Goal: Information Seeking & Learning: Learn about a topic

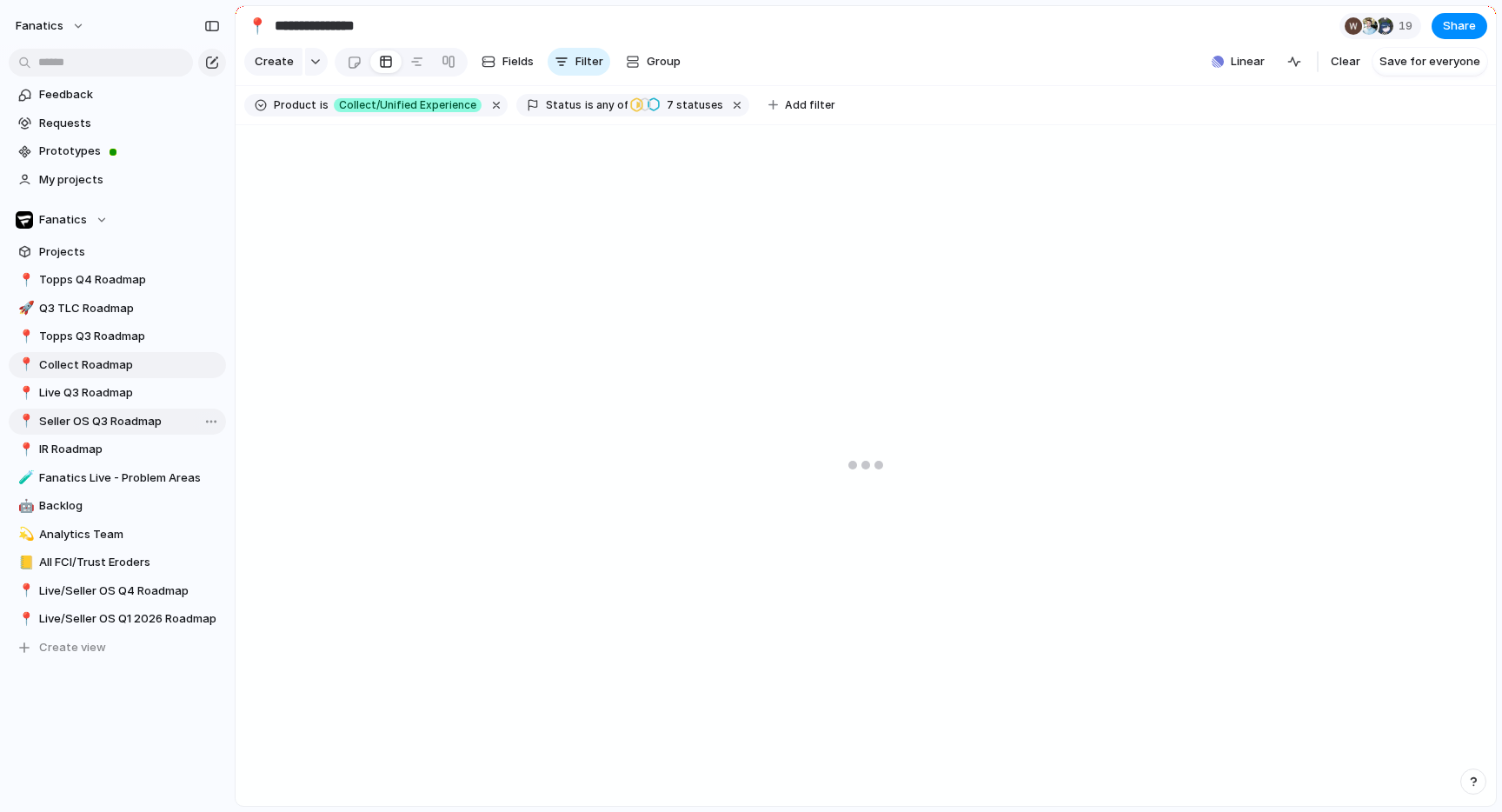
click at [140, 418] on span "Seller OS Q3 Roadmap" at bounding box center [130, 421] width 181 height 17
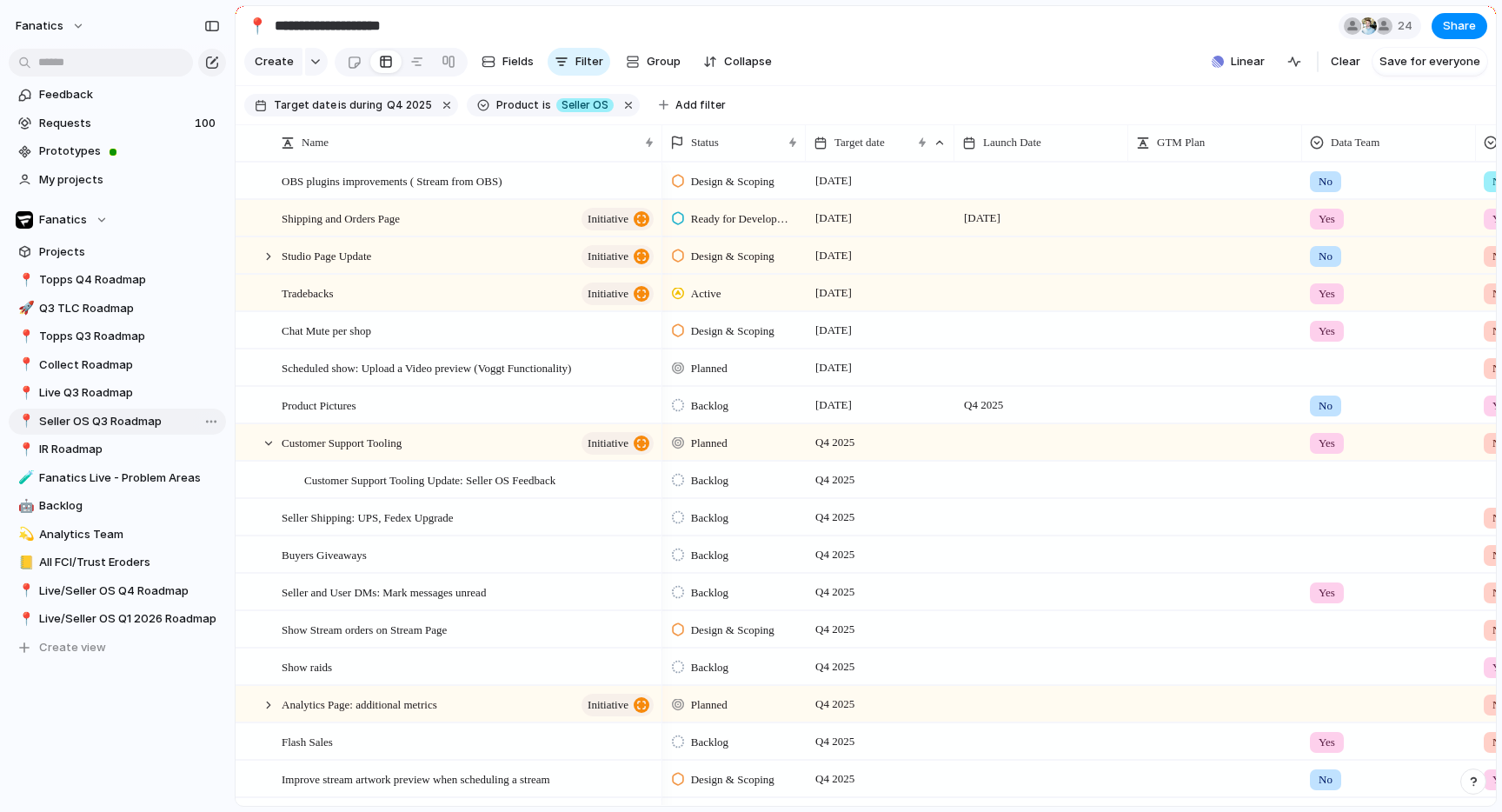
type input "**********"
click at [618, 104] on button "button" at bounding box center [628, 105] width 22 height 22
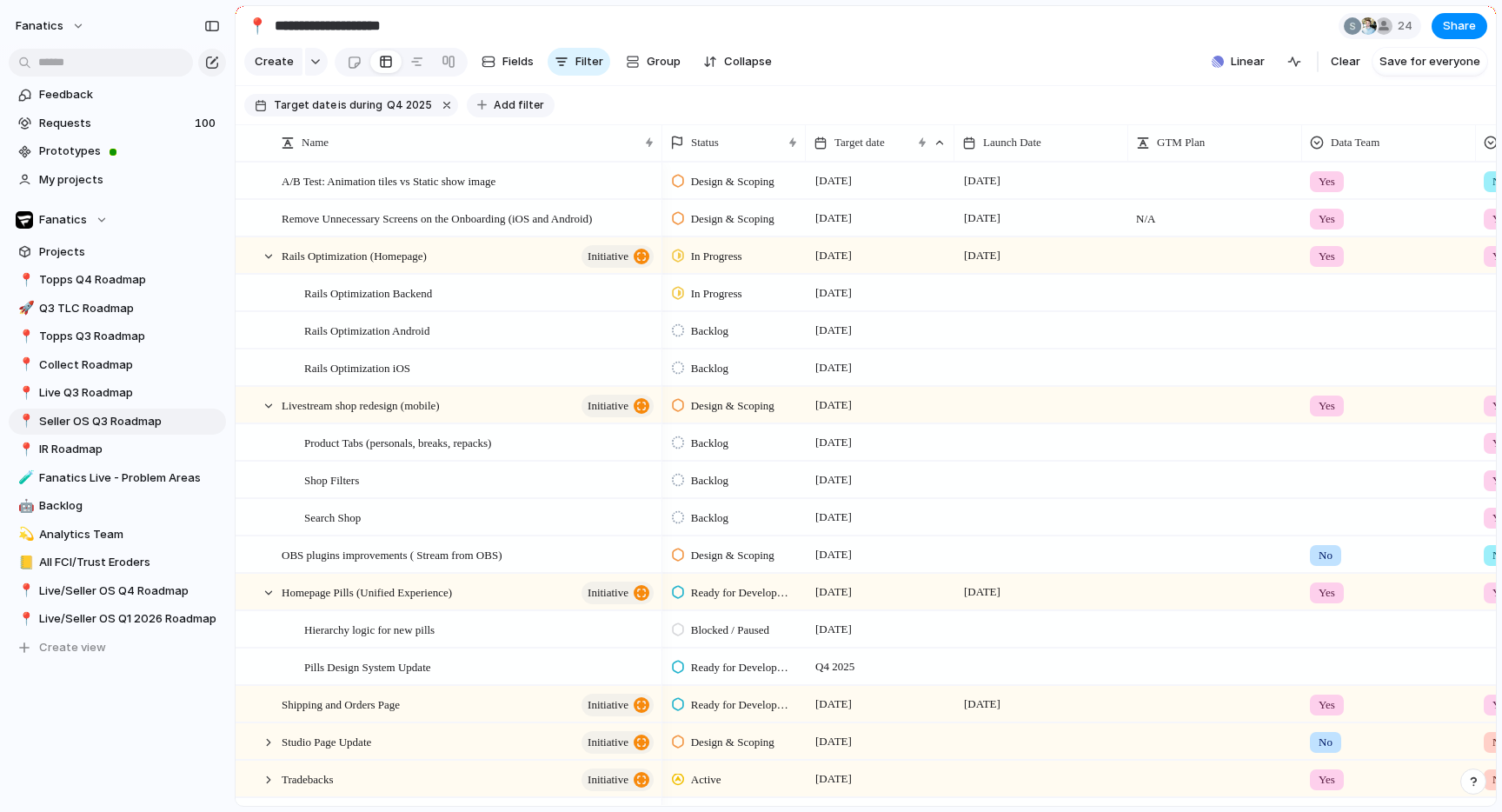
click at [520, 103] on span "Add filter" at bounding box center [519, 105] width 50 height 15
type input "***"
click at [570, 163] on span "Product" at bounding box center [573, 164] width 44 height 17
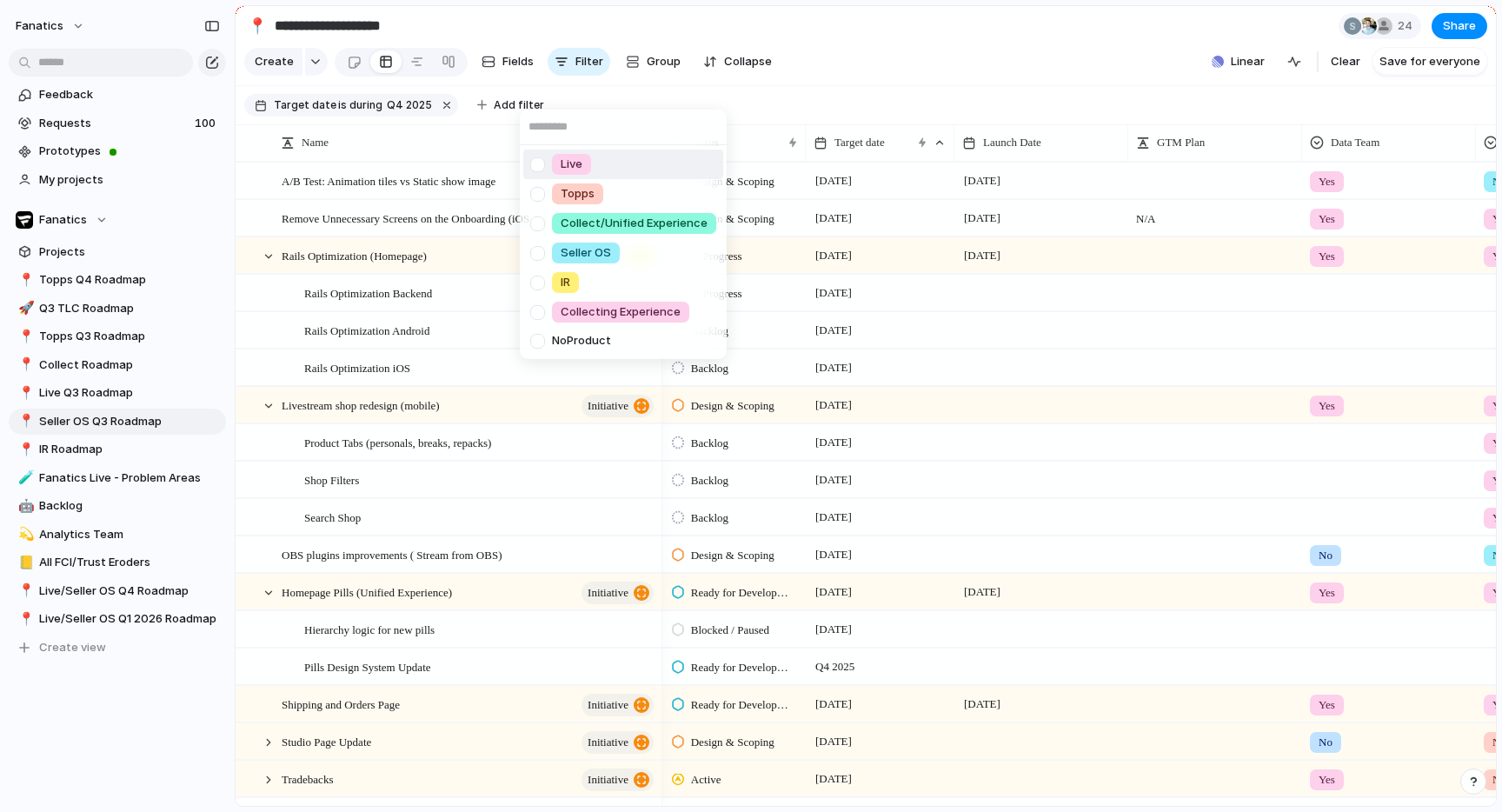
click at [541, 160] on div at bounding box center [538, 165] width 31 height 31
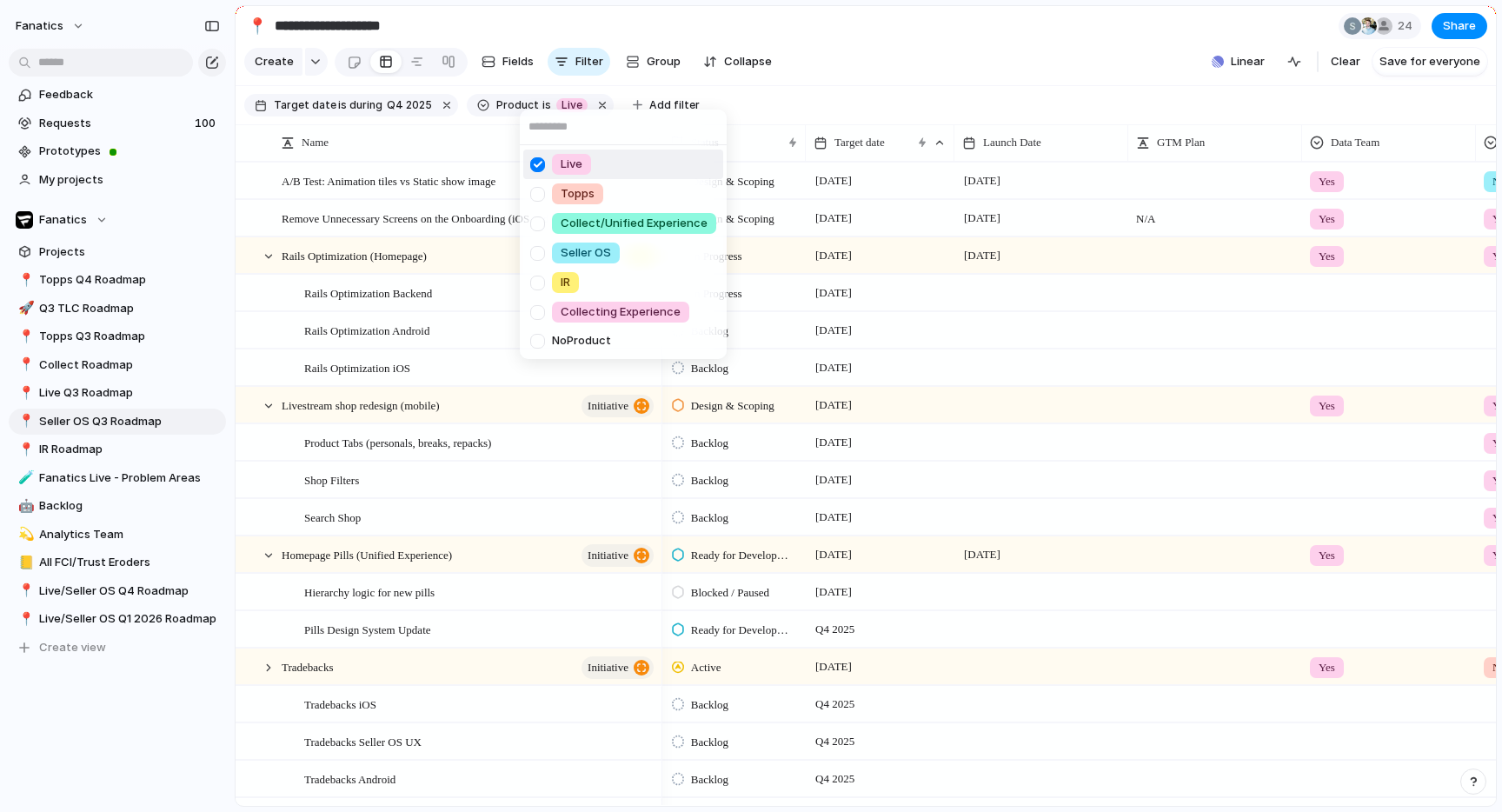
click at [853, 87] on div "Live Topps Collect/Unified Experience Seller OS IR Collecting Experience No Pro…" at bounding box center [751, 406] width 1502 height 812
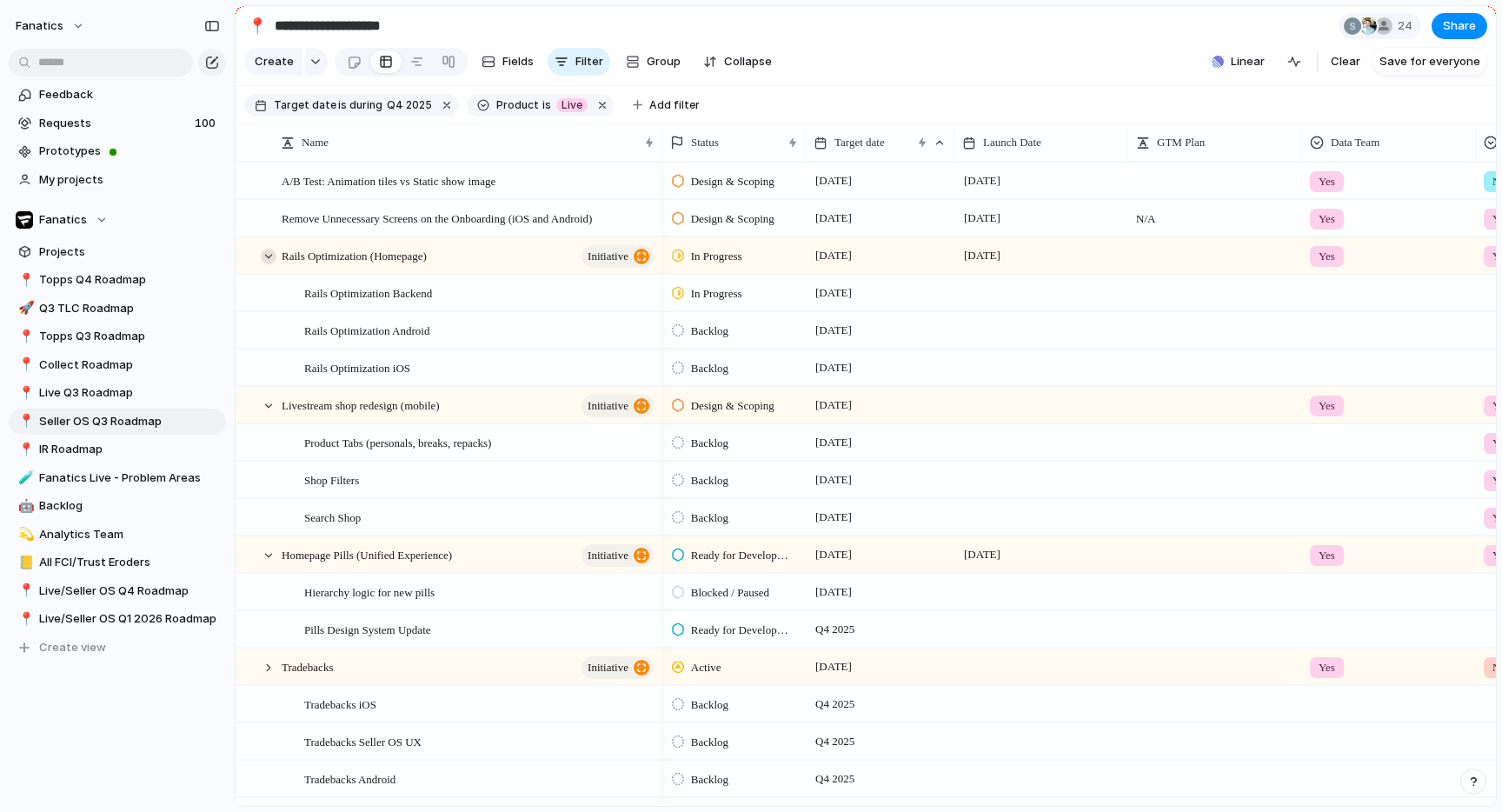
click at [267, 256] on div at bounding box center [268, 256] width 15 height 15
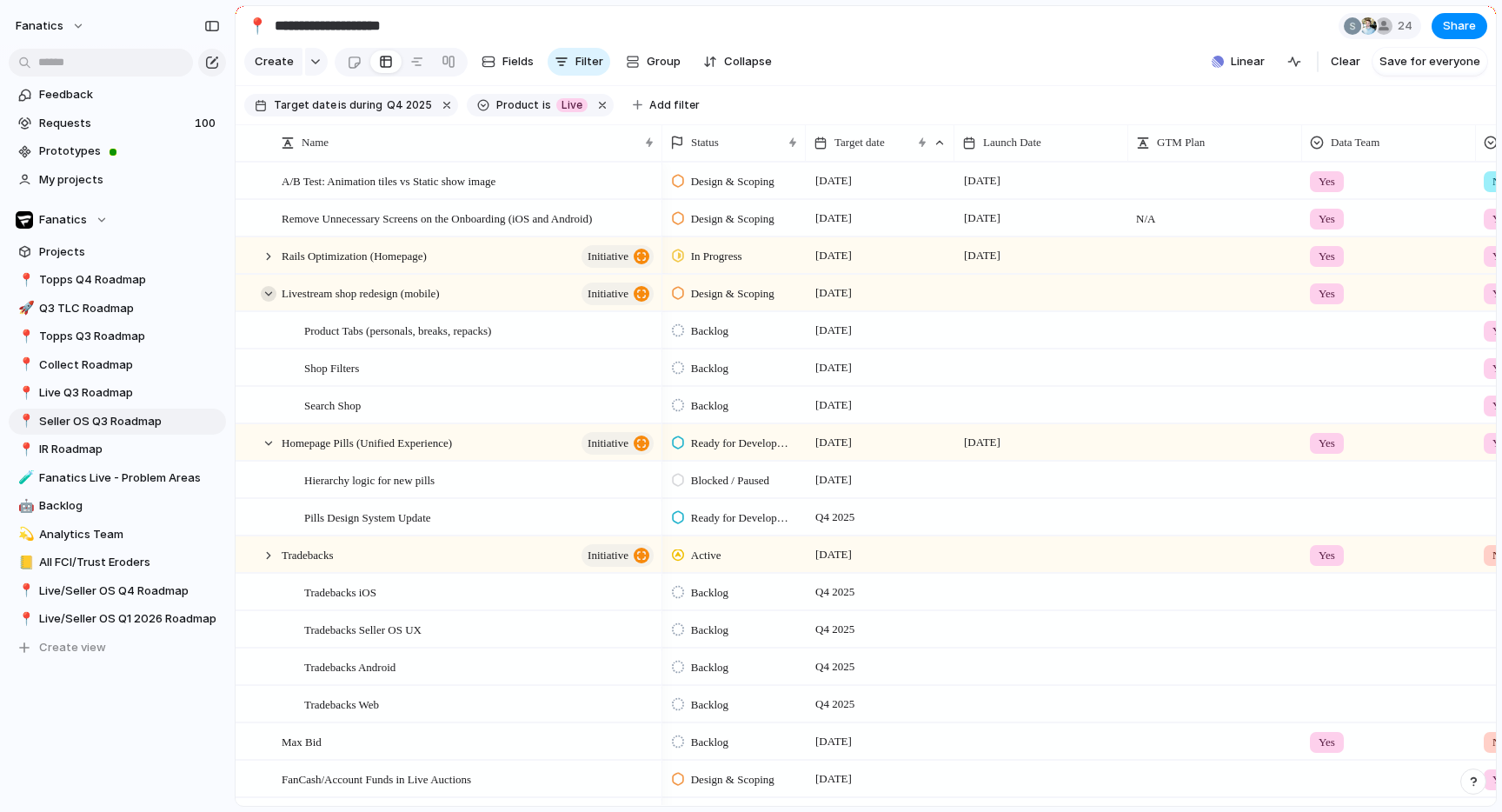
click at [270, 289] on div at bounding box center [268, 293] width 15 height 15
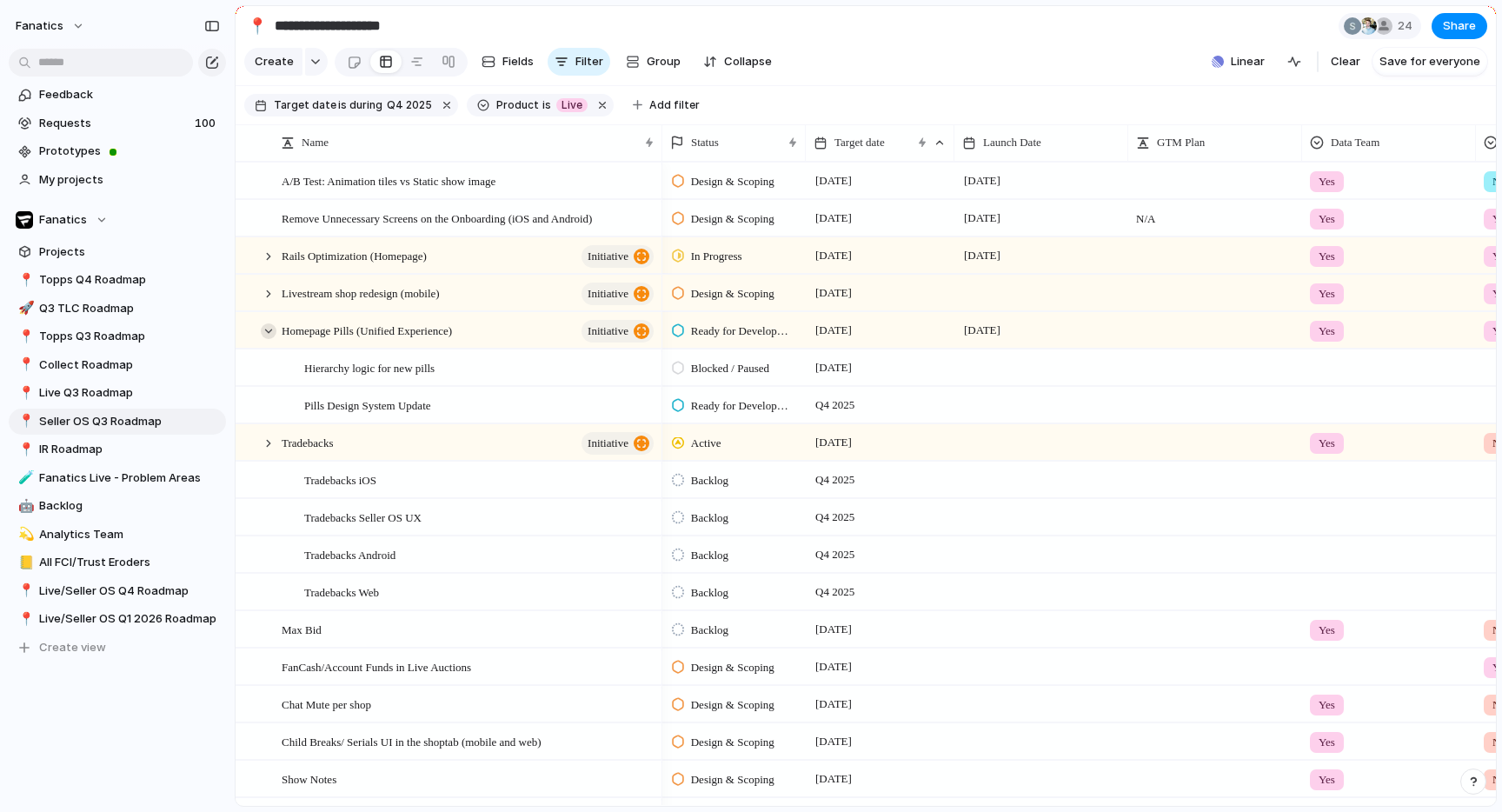
click at [270, 326] on div at bounding box center [268, 331] width 15 height 15
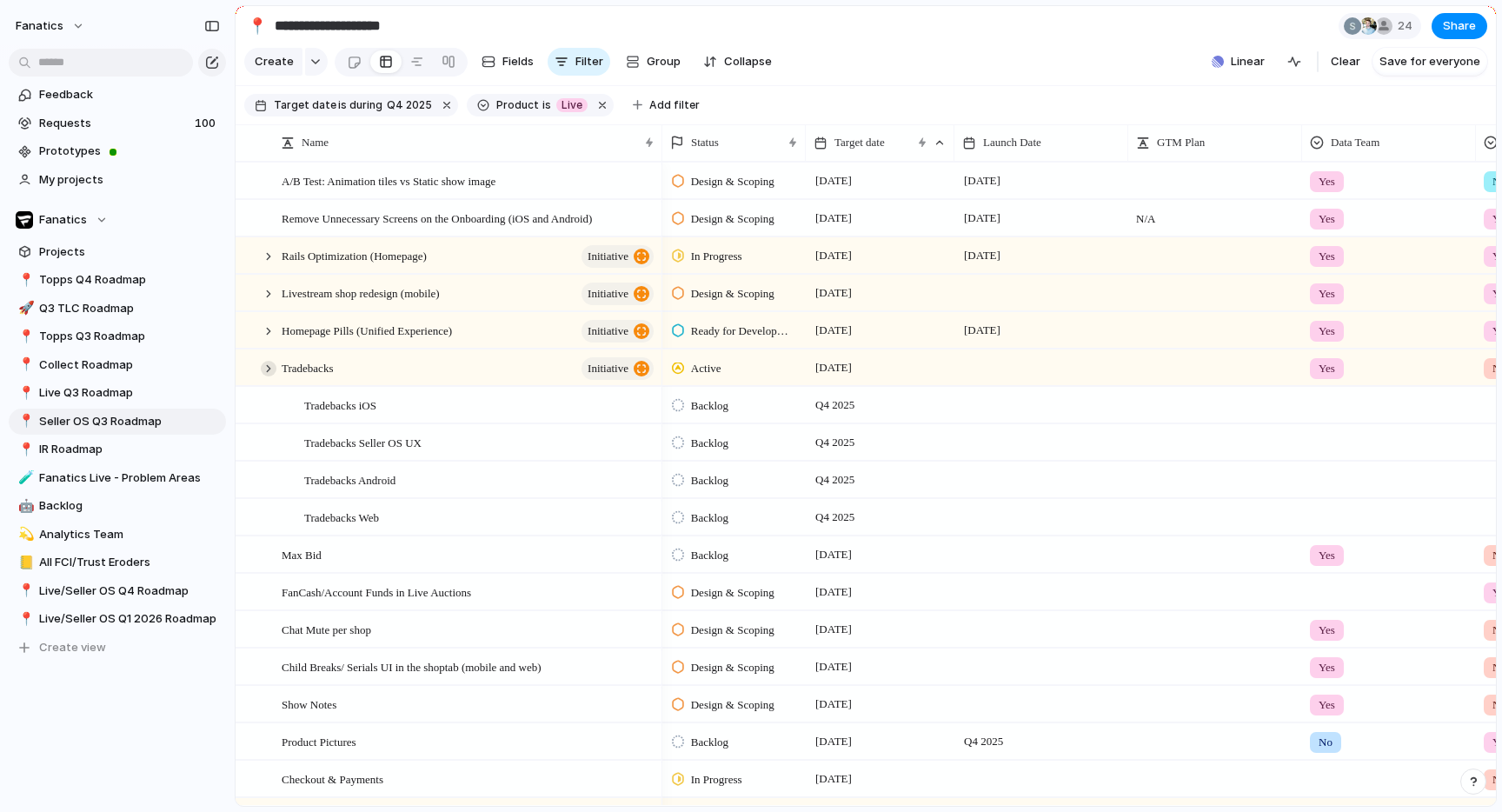
click at [265, 366] on div at bounding box center [268, 368] width 15 height 15
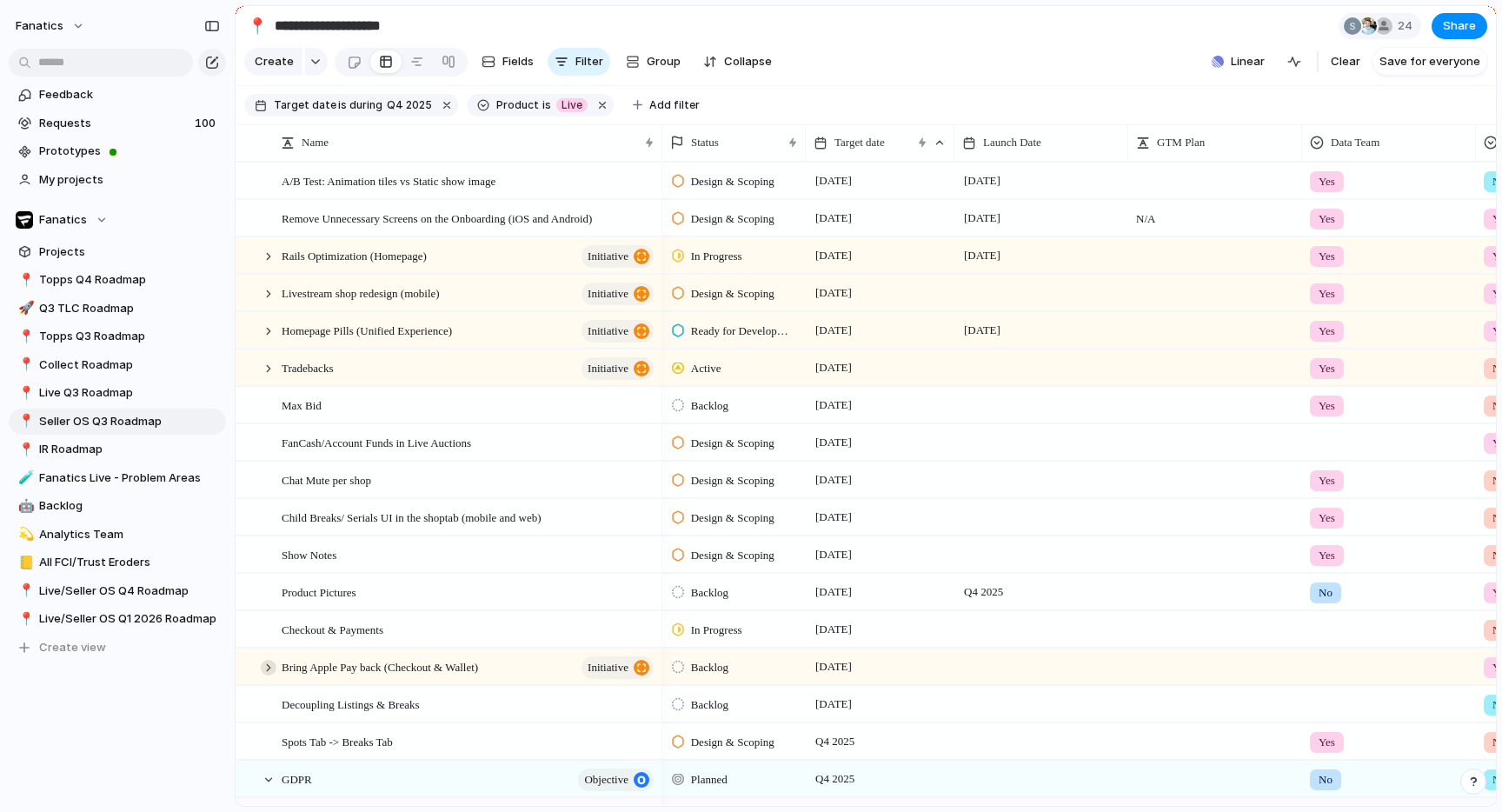
scroll to position [48, 0]
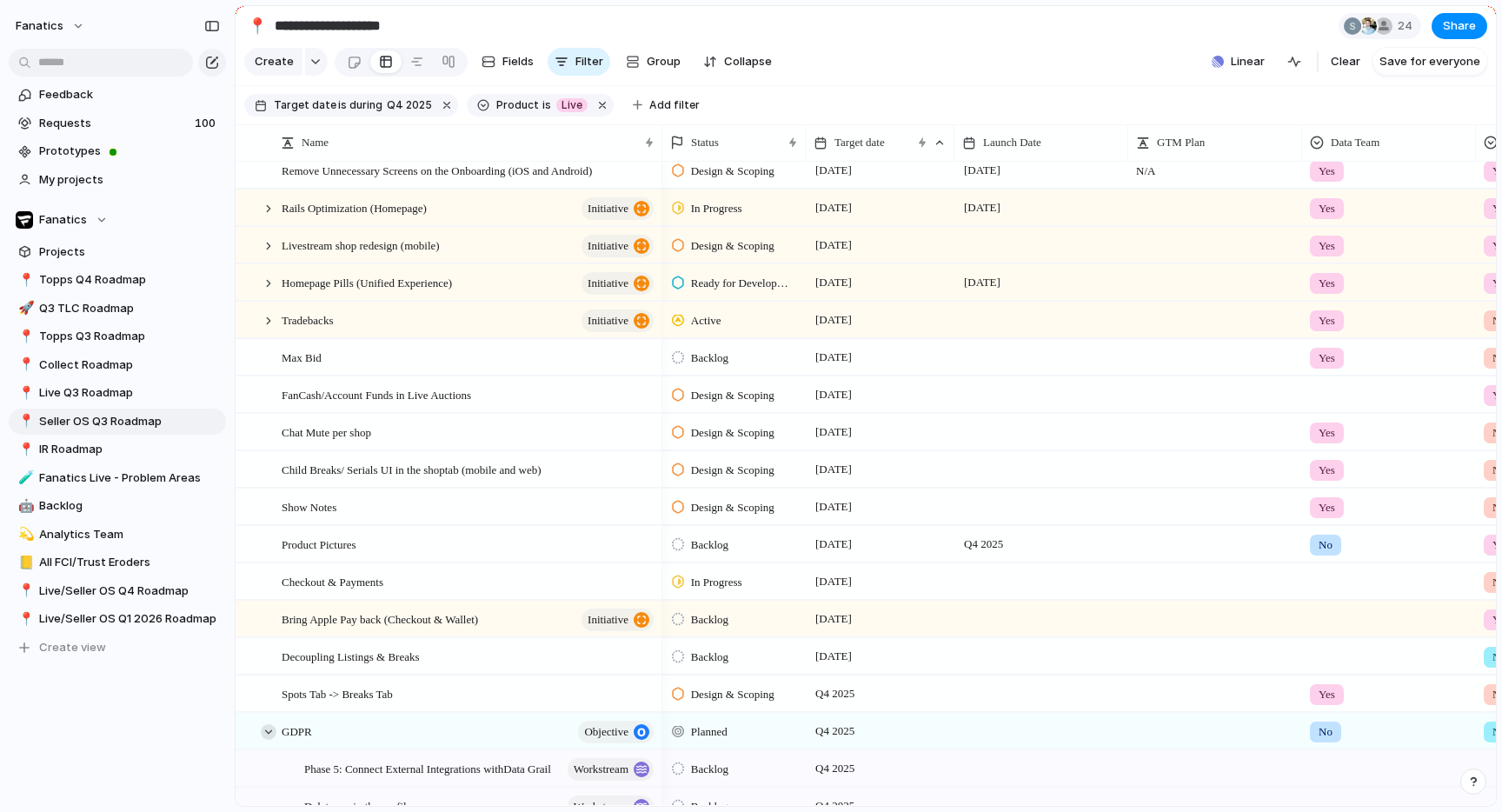
click at [269, 732] on div at bounding box center [268, 732] width 15 height 15
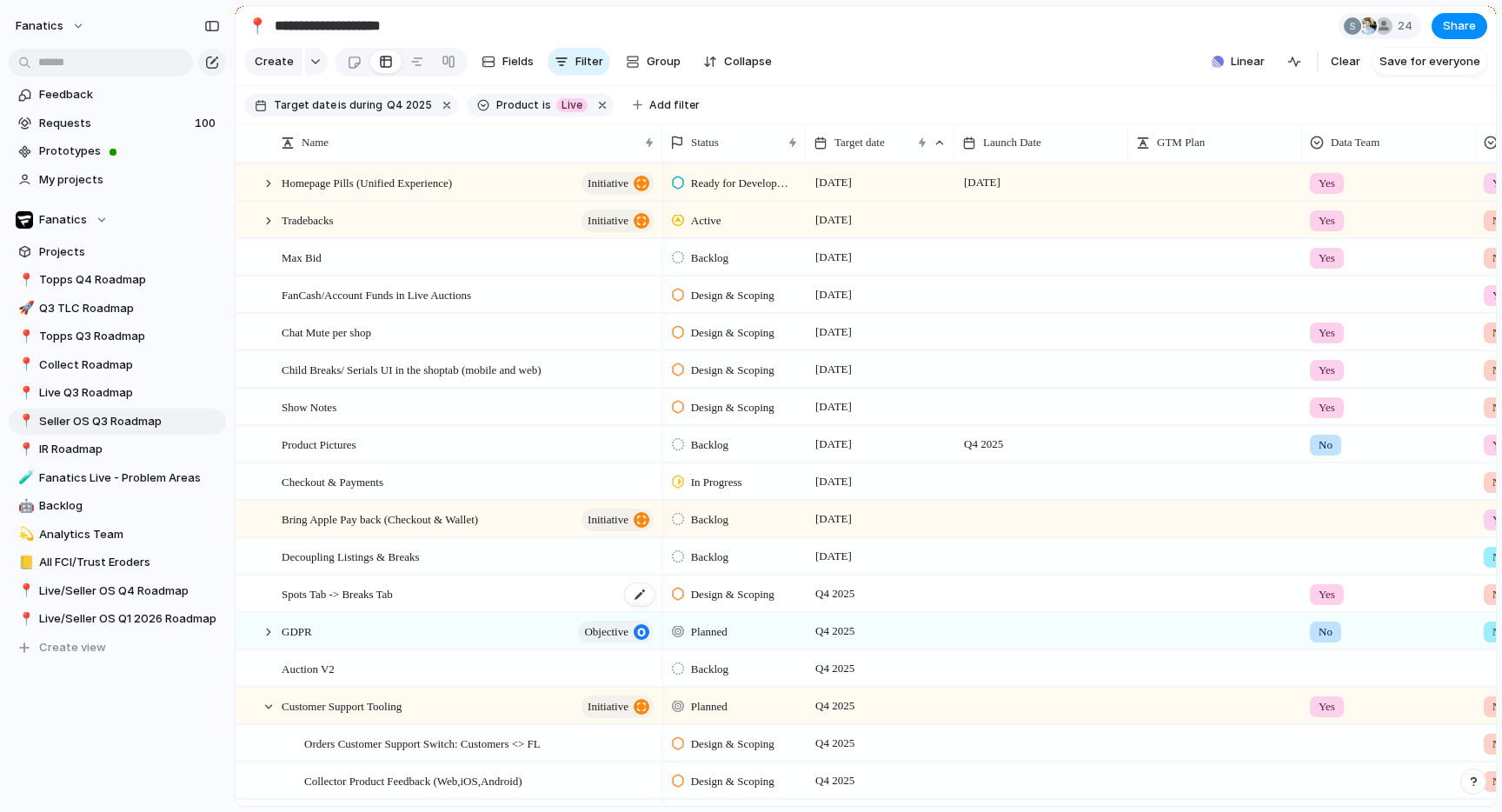
scroll to position [194, 0]
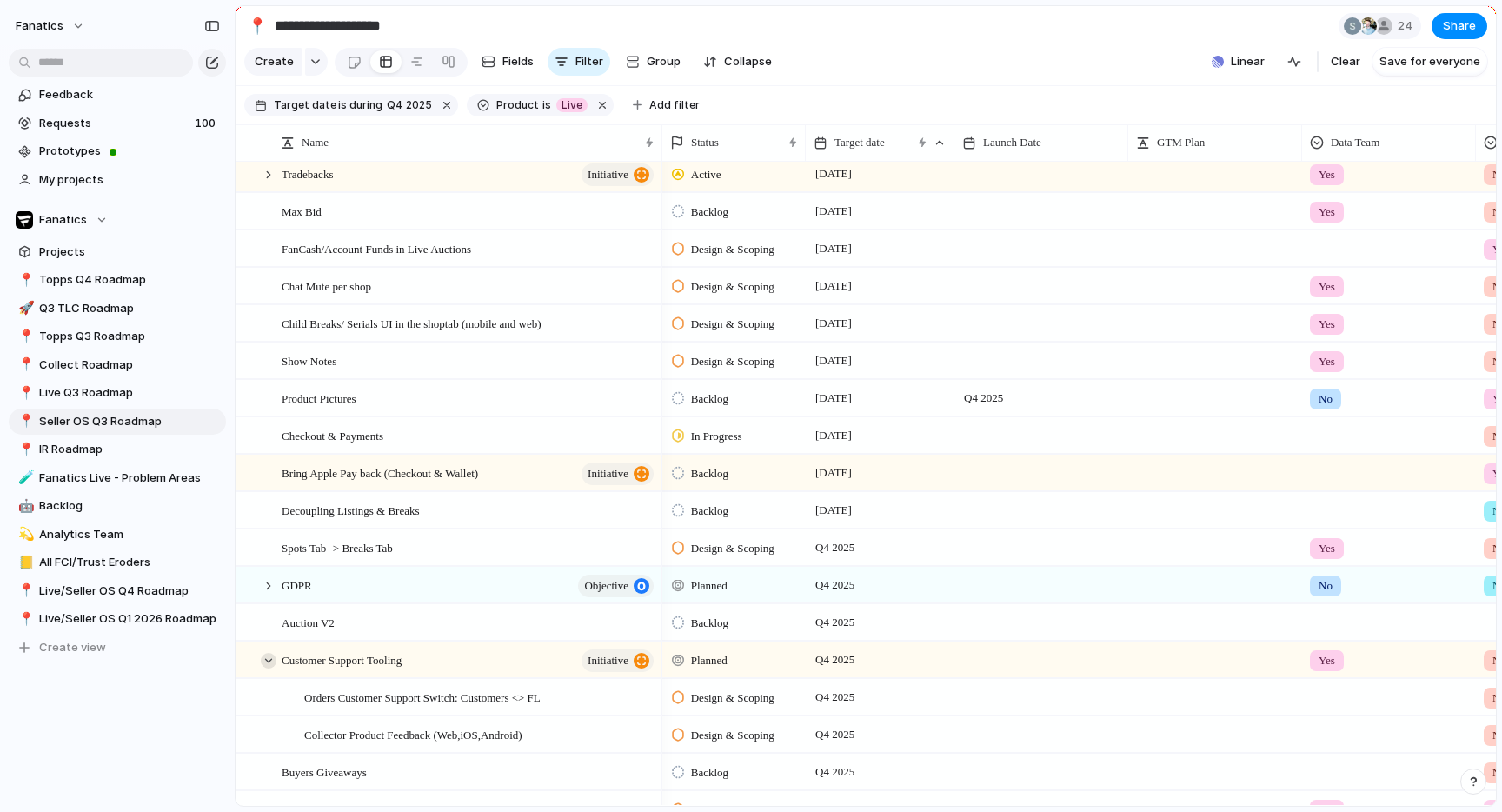
click at [273, 657] on div at bounding box center [268, 661] width 15 height 15
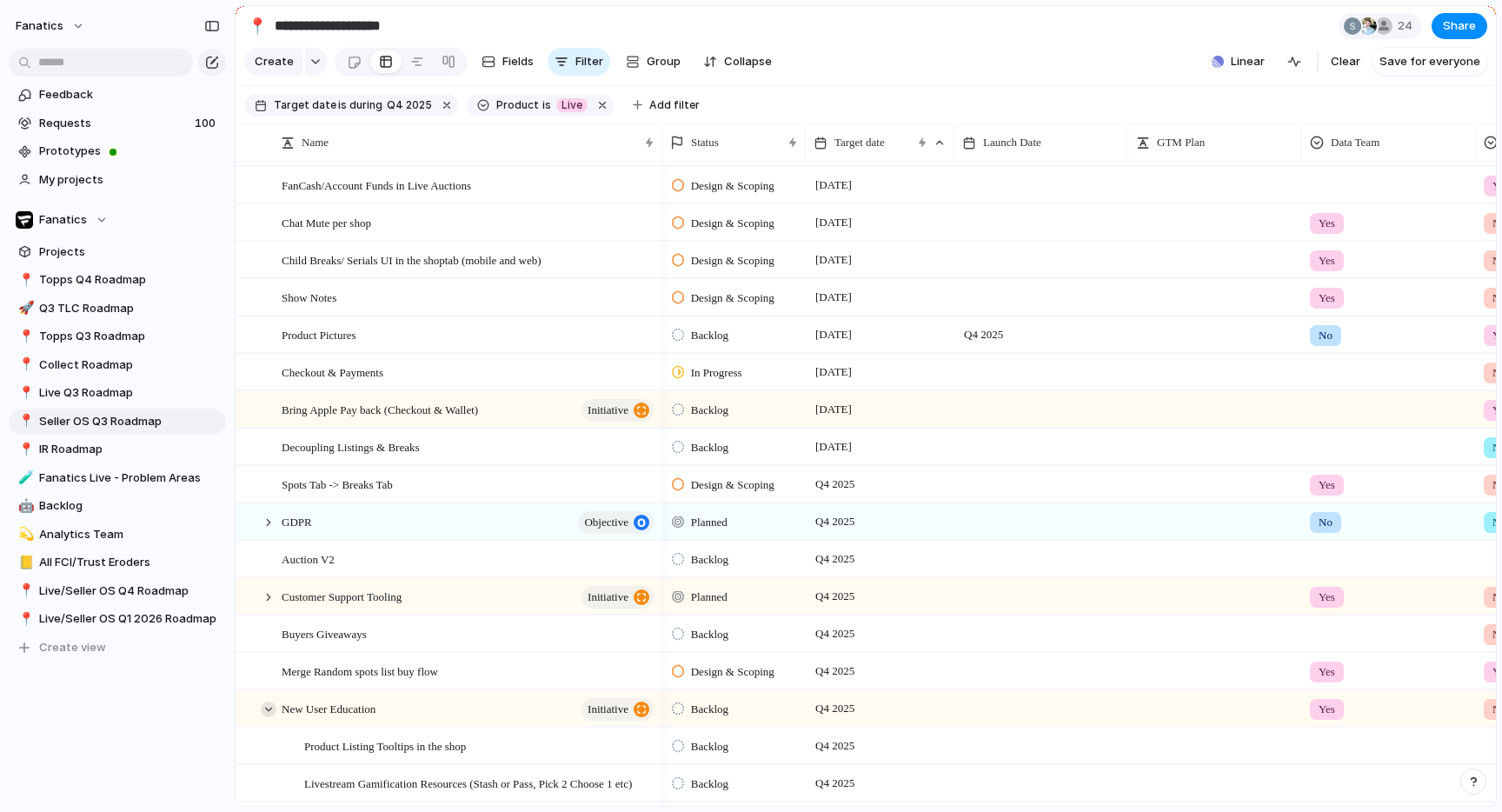
scroll to position [266, 0]
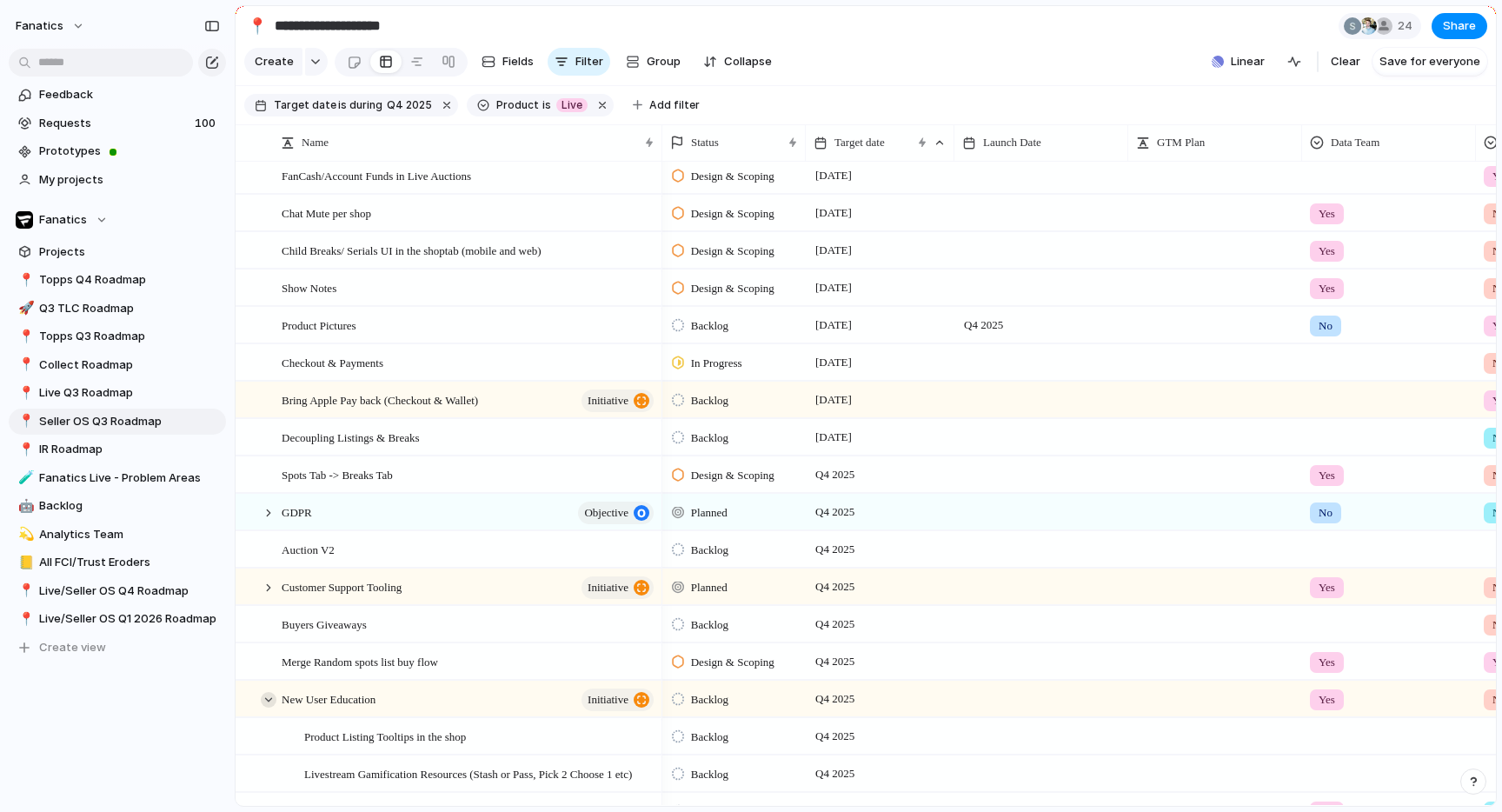
click at [270, 693] on div at bounding box center [268, 699] width 15 height 15
